Goal: Task Accomplishment & Management: Manage account settings

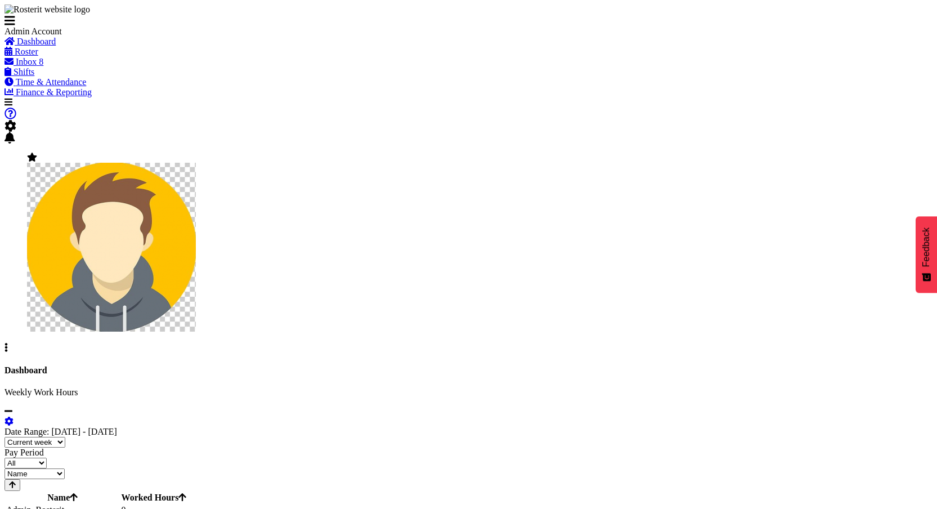
click at [34, 77] on span "Shifts" at bounding box center [24, 72] width 21 height 10
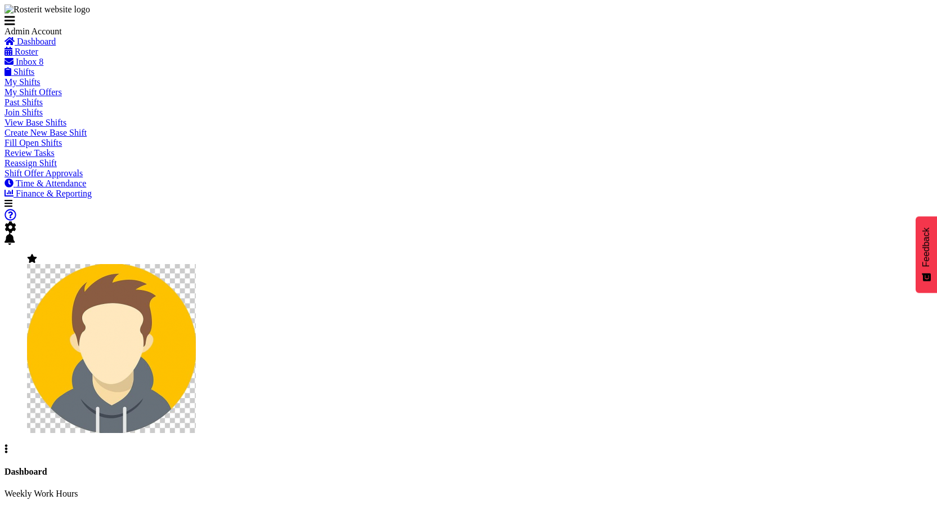
scroll to position [42, 0]
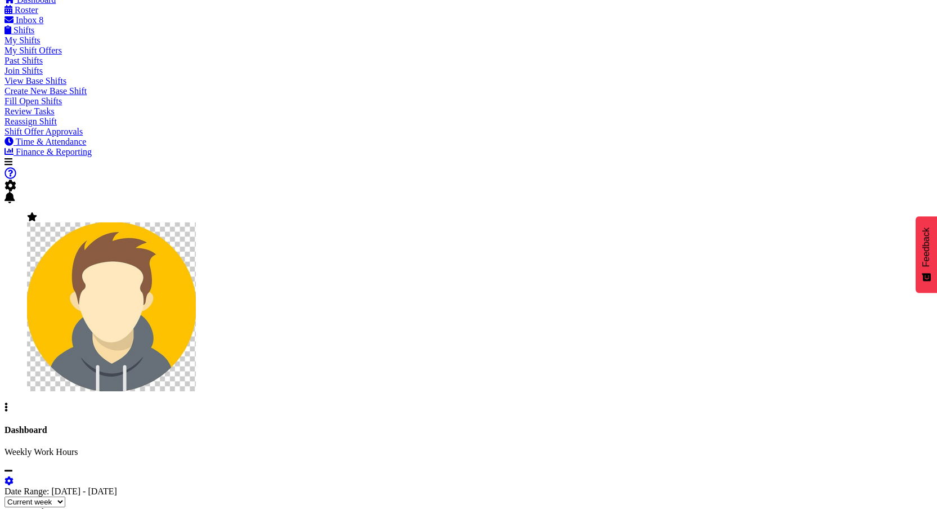
click at [46, 136] on span "Shift Offer Approvals" at bounding box center [44, 132] width 78 height 10
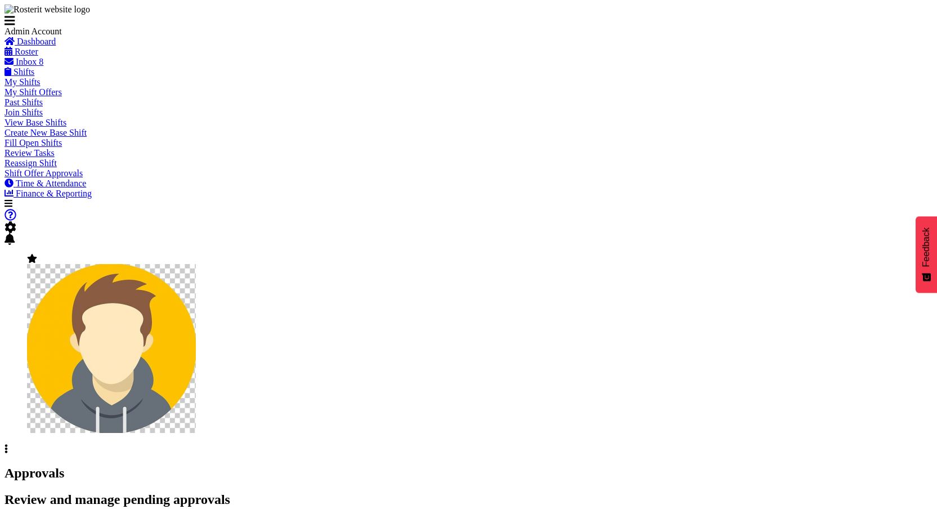
scroll to position [75, 0]
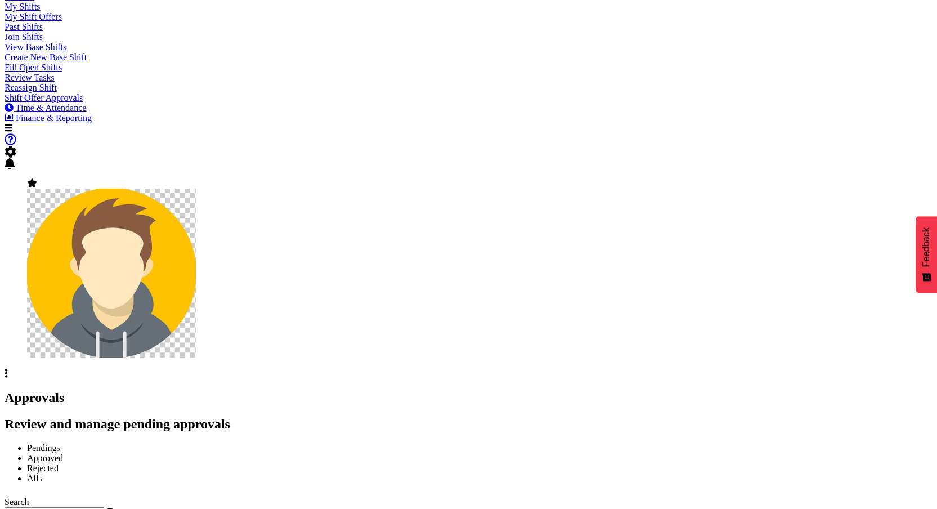
checkbox input "false"
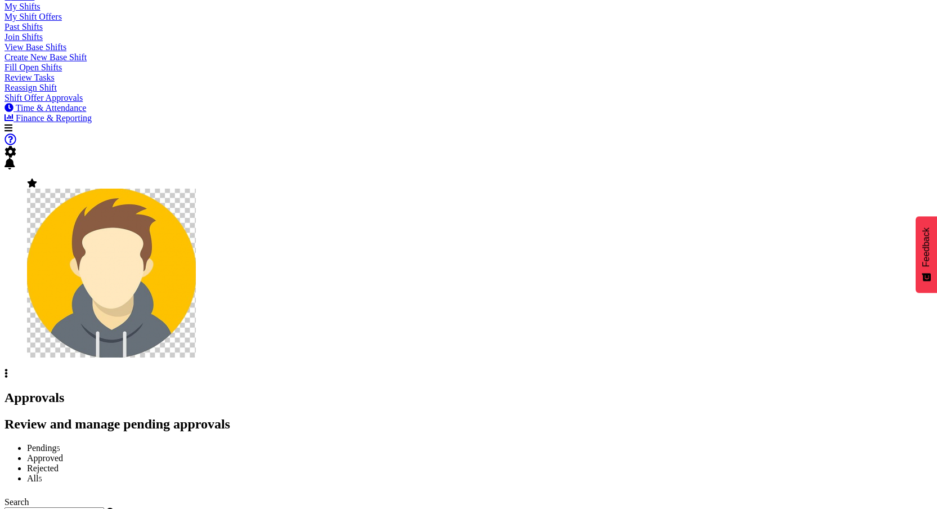
checkbox input "true"
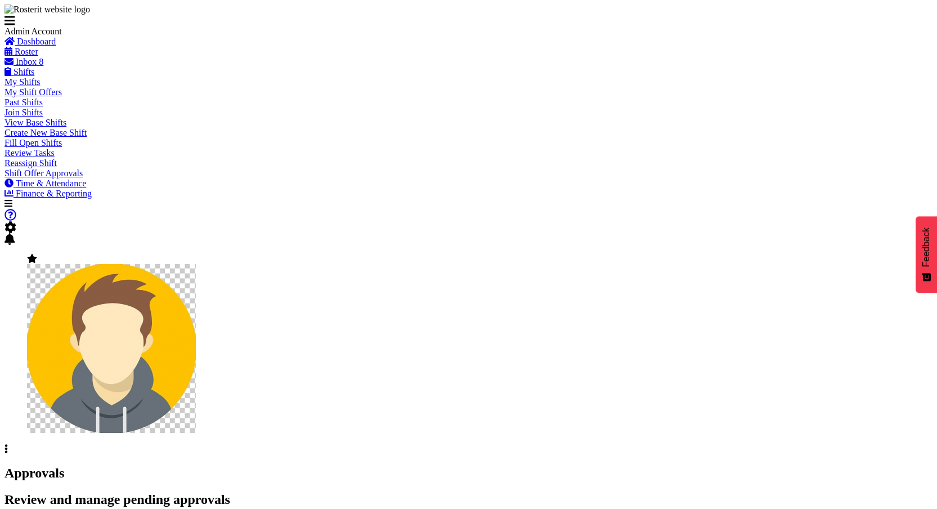
scroll to position [88, 0]
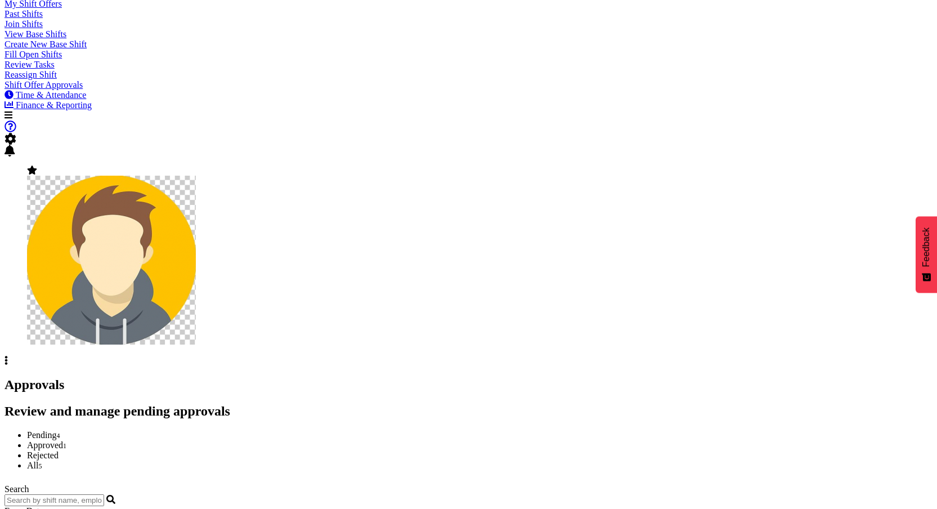
click at [66, 440] on link "Approved 1" at bounding box center [46, 445] width 39 height 10
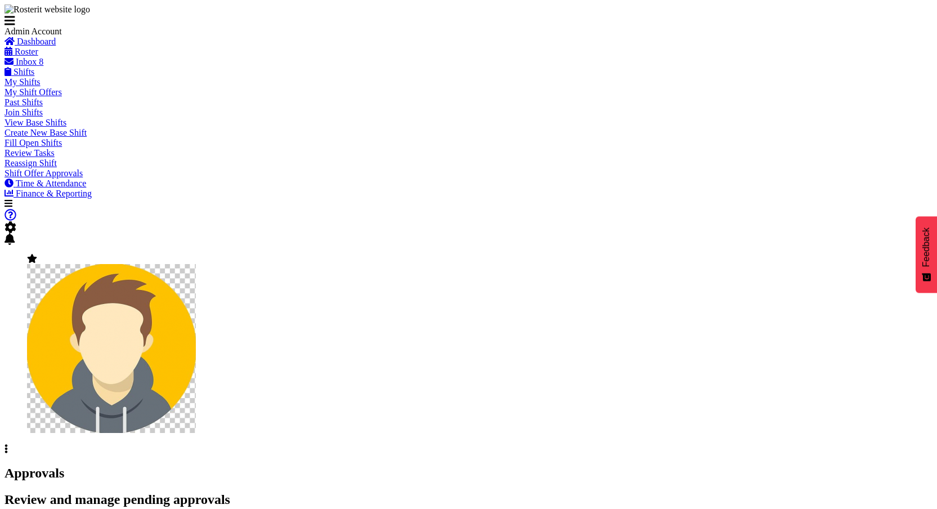
checkbox input "true"
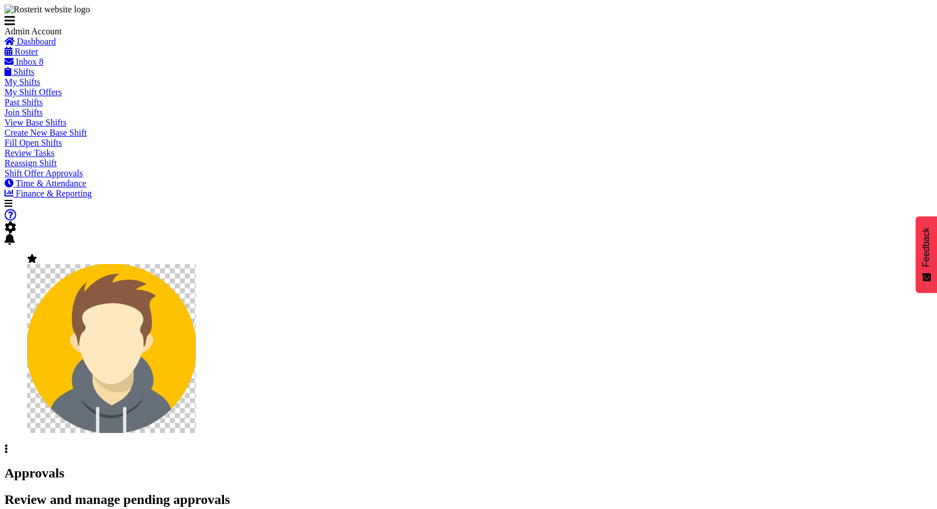
checkbox input "true"
checkbox input "false"
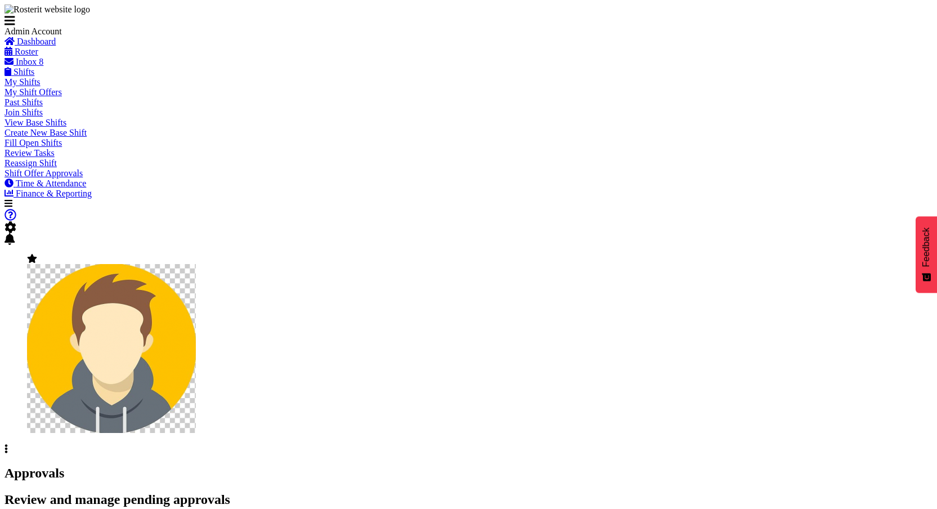
checkbox input "true"
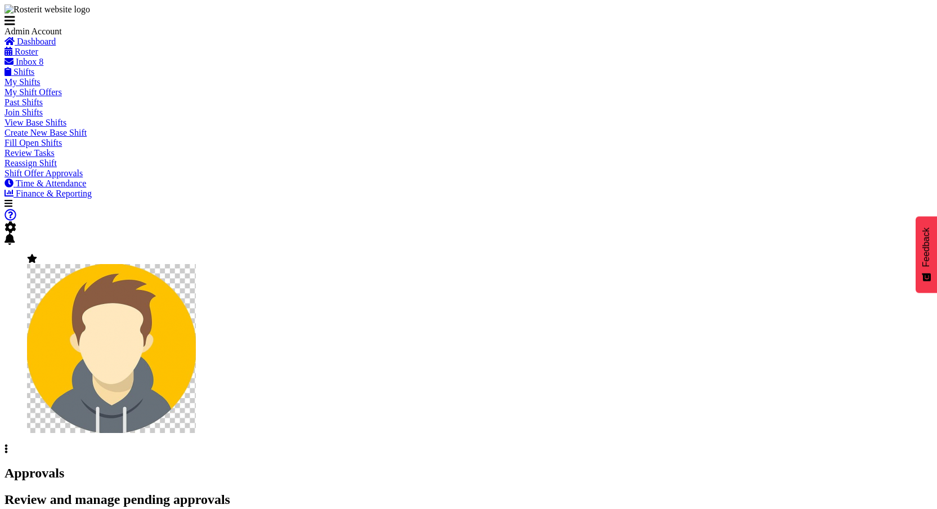
click at [196, 264] on img at bounding box center [111, 348] width 169 height 169
click at [29, 454] on link "Profile" at bounding box center [17, 459] width 25 height 10
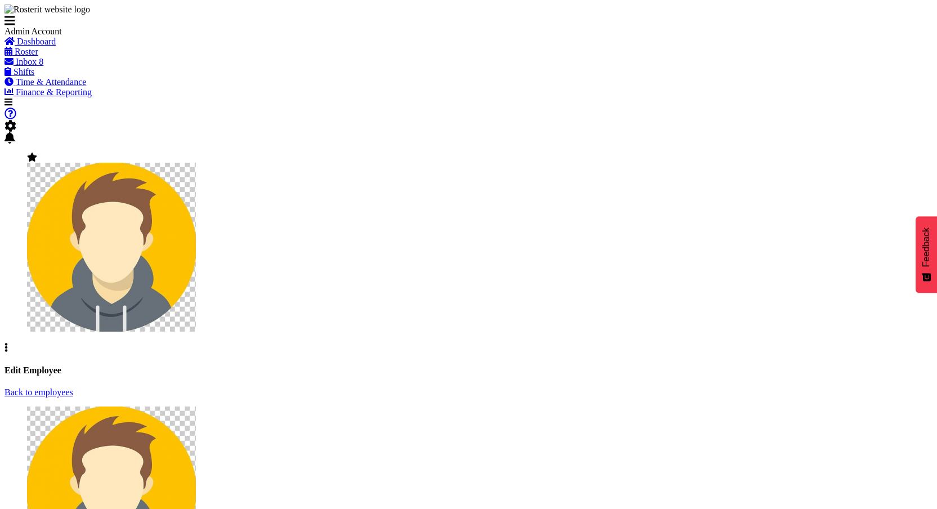
select select "Month"
select select
select select "1"
click at [25, 56] on link "Roster" at bounding box center [22, 52] width 34 height 10
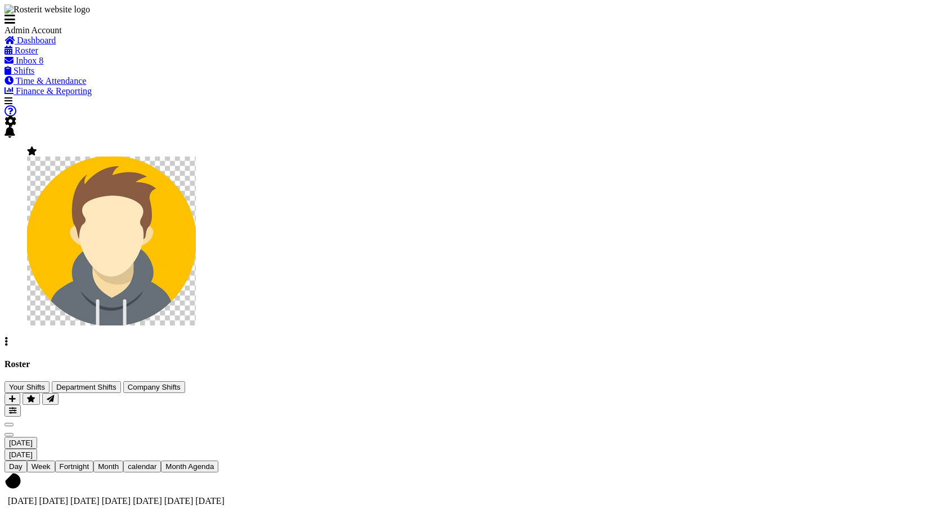
click at [37, 146] on span at bounding box center [32, 151] width 10 height 10
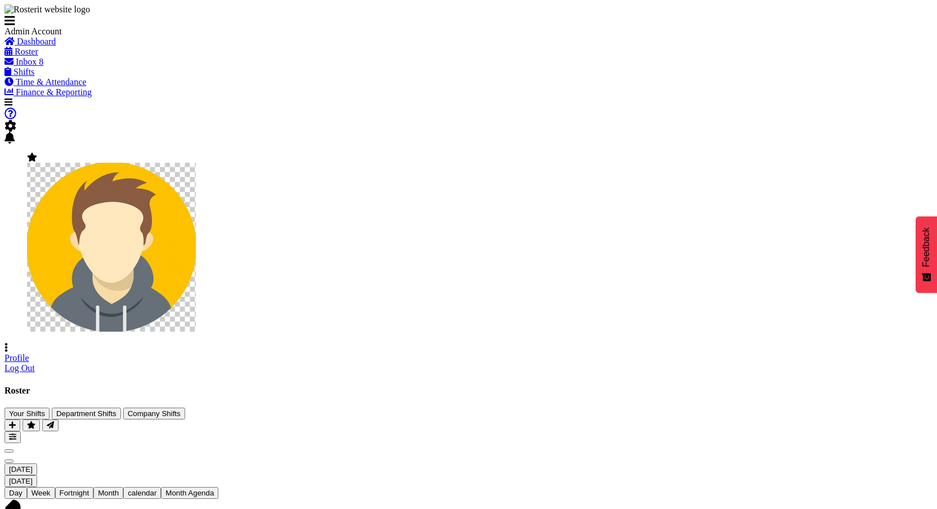
click at [29, 353] on link "Profile" at bounding box center [17, 358] width 25 height 10
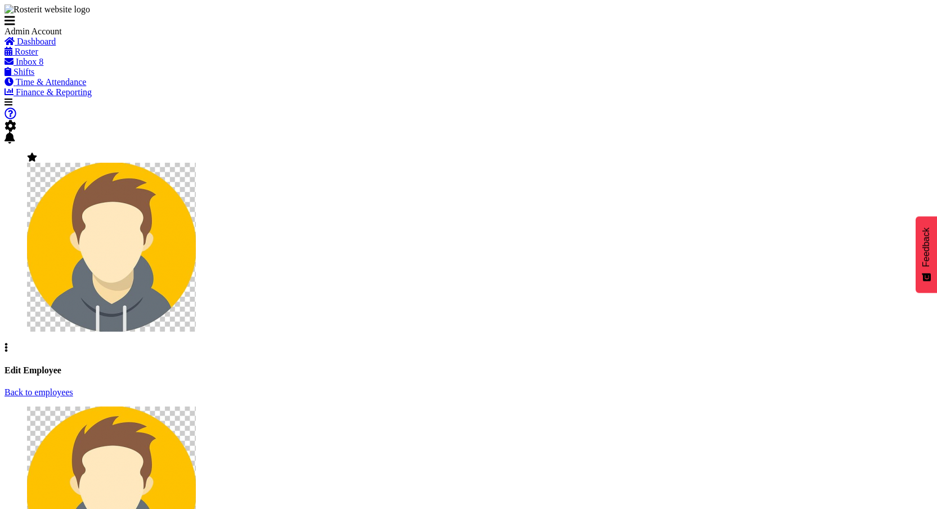
select select "Month"
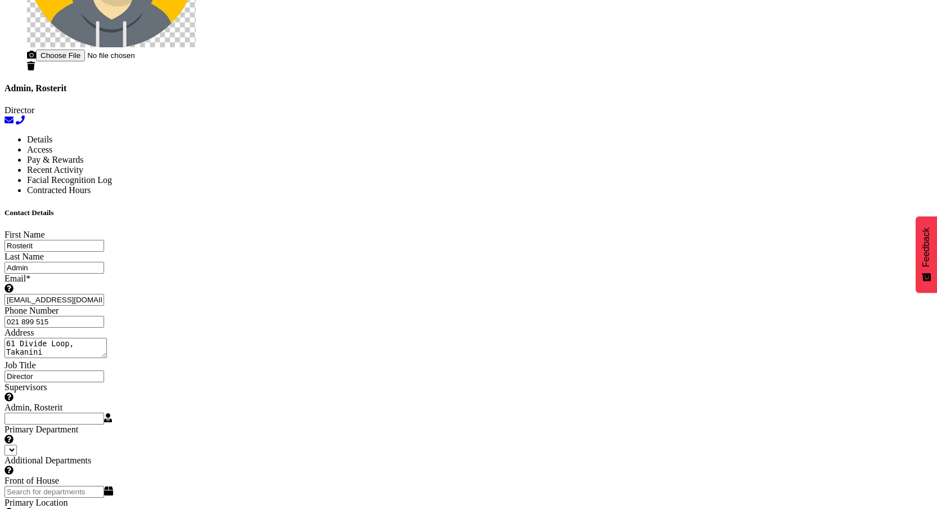
select select
select select "1"
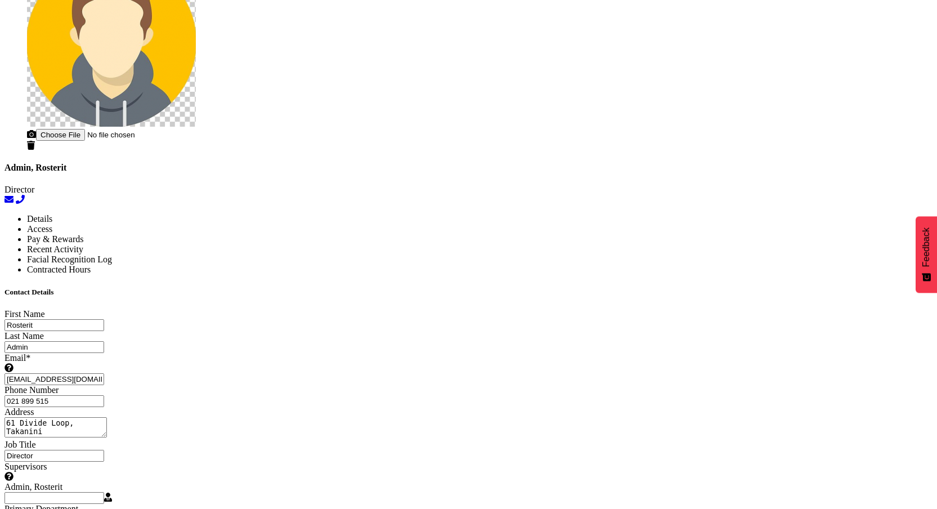
select select "TimelineWeek"
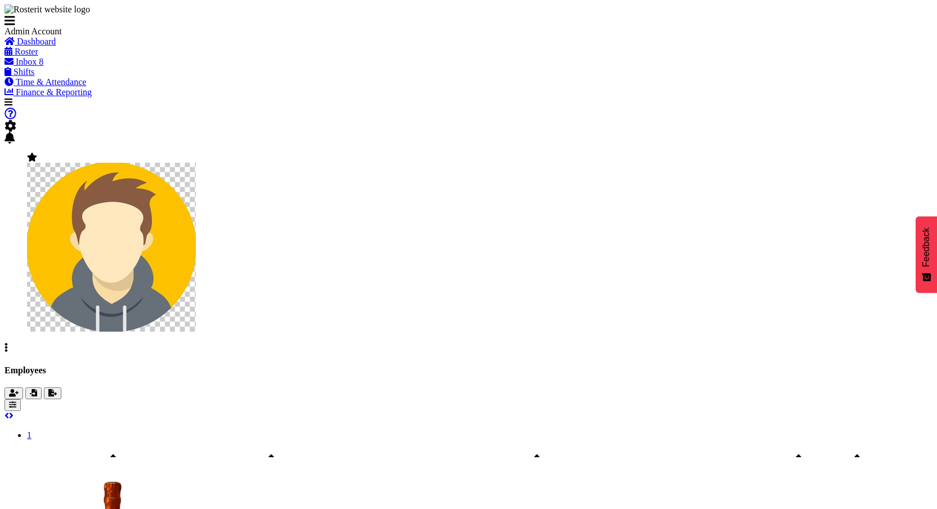
click at [56, 46] on span "Dashboard" at bounding box center [36, 42] width 39 height 10
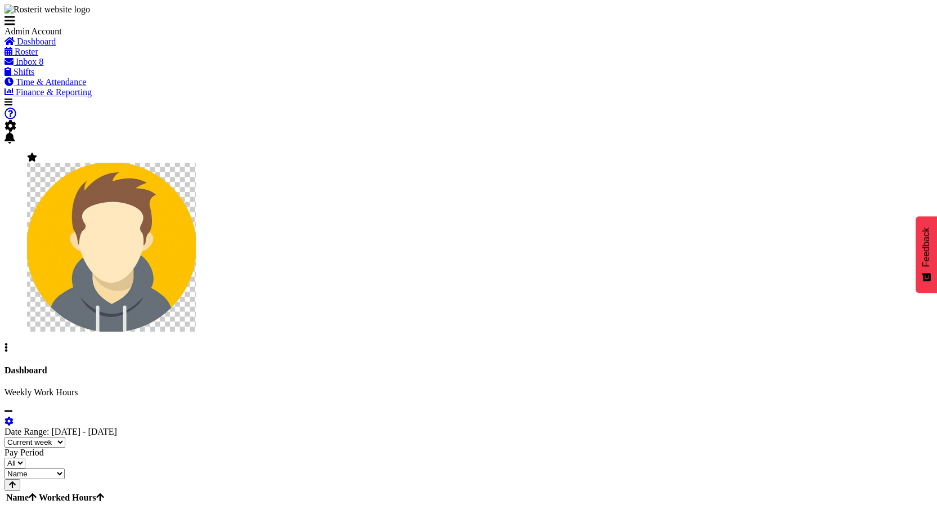
click at [38, 56] on span "Roster" at bounding box center [27, 52] width 24 height 10
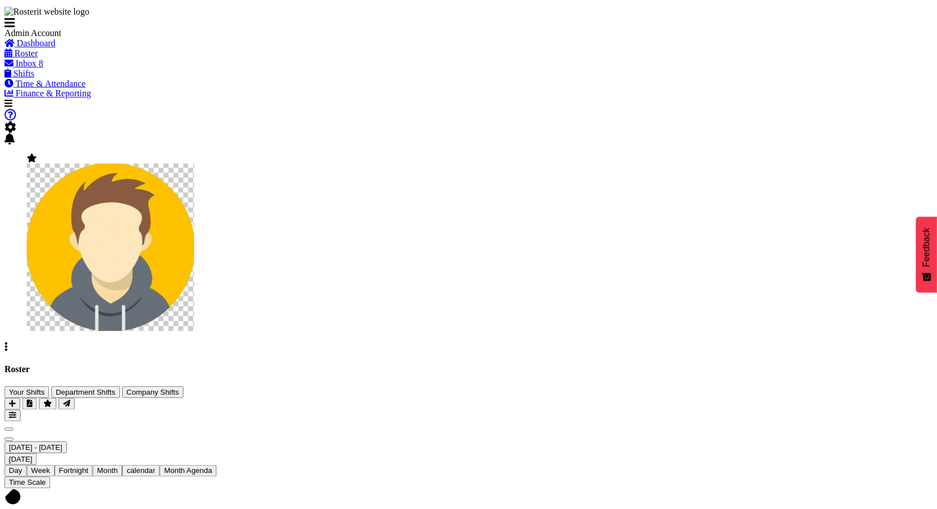
scroll to position [22, 0]
checkbox input "true"
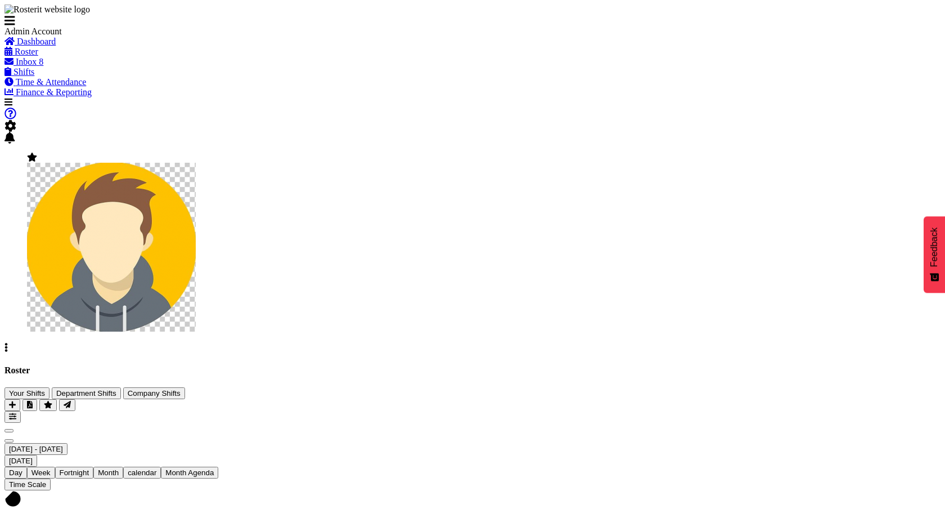
checkbox input "true"
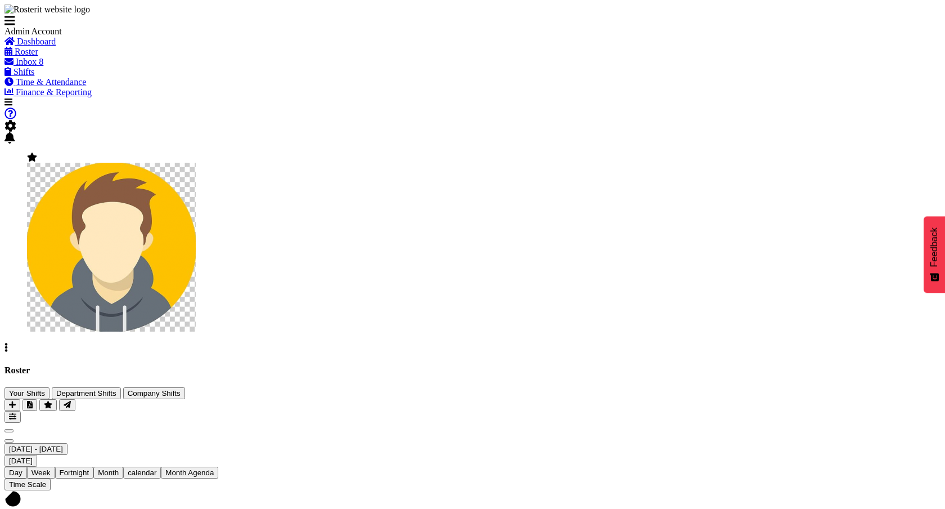
checkbox input "true"
click at [16, 121] on span at bounding box center [11, 126] width 12 height 10
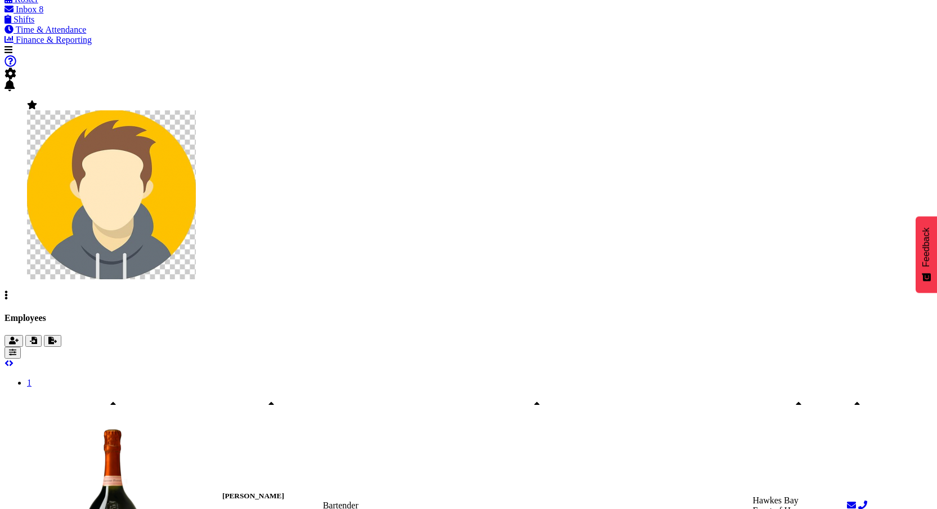
scroll to position [60, 0]
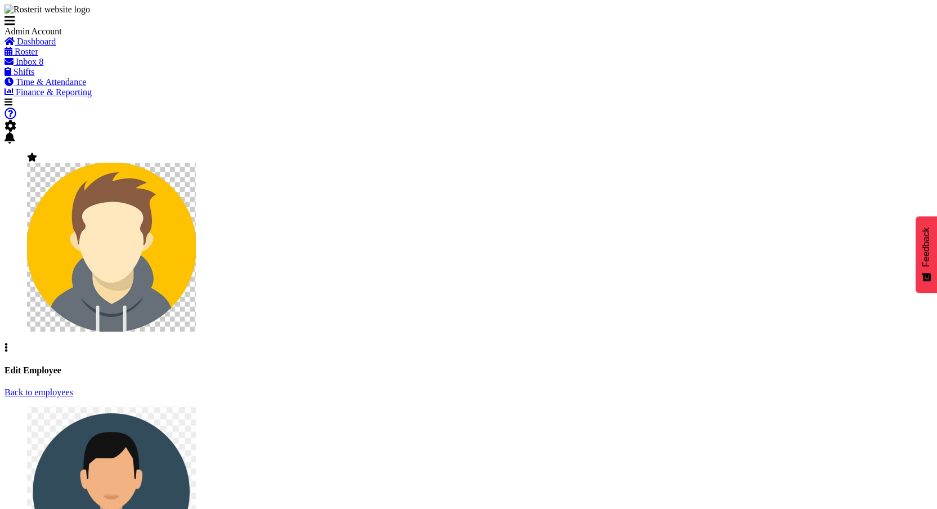
select select "TimelineWeek"
select select
select select "363"
